Goal: Check status: Check status

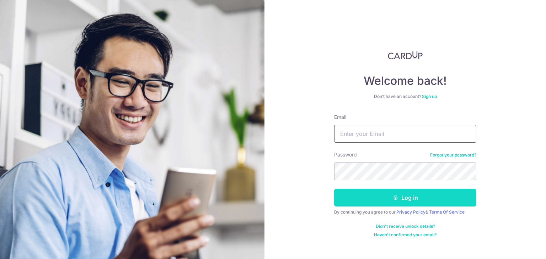
type input "[EMAIL_ADDRESS][DOMAIN_NAME]"
click at [382, 194] on button "Log in" at bounding box center [405, 198] width 142 height 18
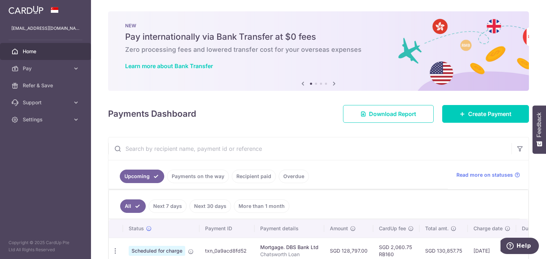
click at [209, 174] on link "Payments on the way" at bounding box center [198, 176] width 62 height 13
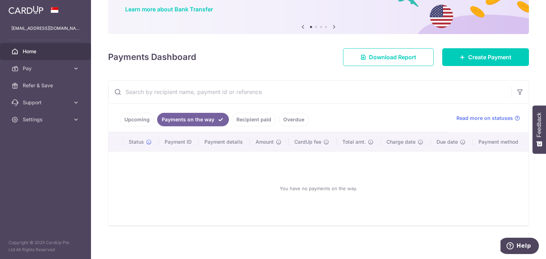
click at [252, 121] on link "Recipient paid" at bounding box center [254, 119] width 44 height 13
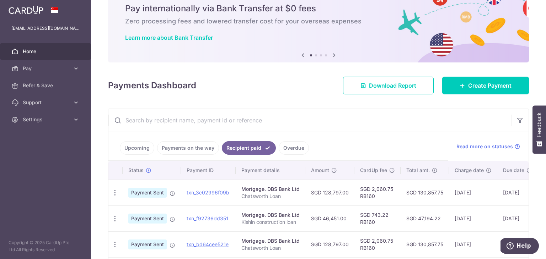
scroll to position [57, 0]
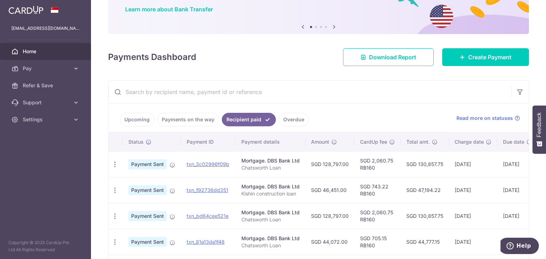
click at [33, 53] on span "Home" at bounding box center [46, 51] width 47 height 7
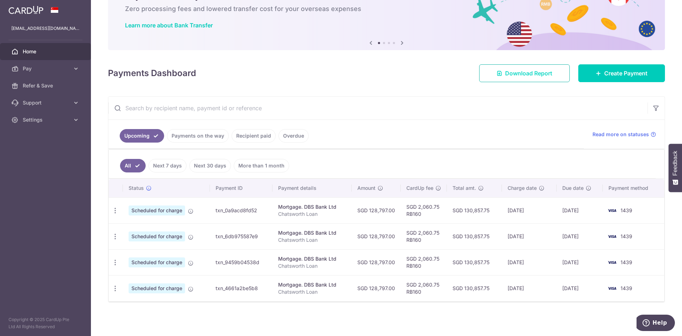
scroll to position [41, 0]
